Goal: Task Accomplishment & Management: Use online tool/utility

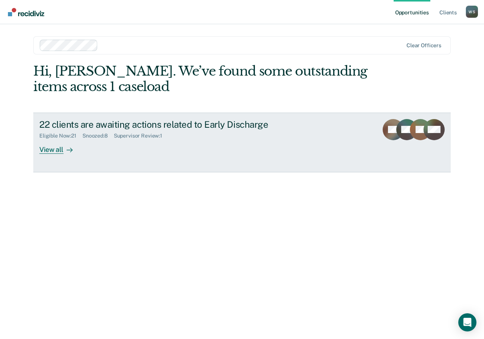
click at [68, 145] on div at bounding box center [68, 149] width 9 height 9
